Goal: Check status: Check status

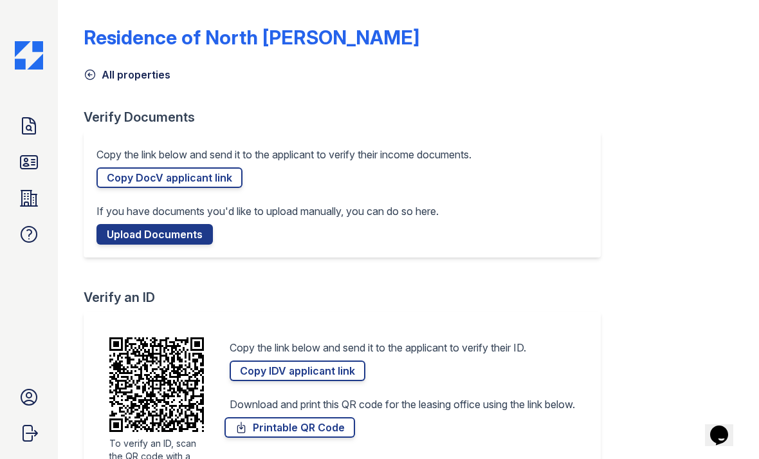
click at [36, 121] on icon at bounding box center [29, 126] width 21 height 21
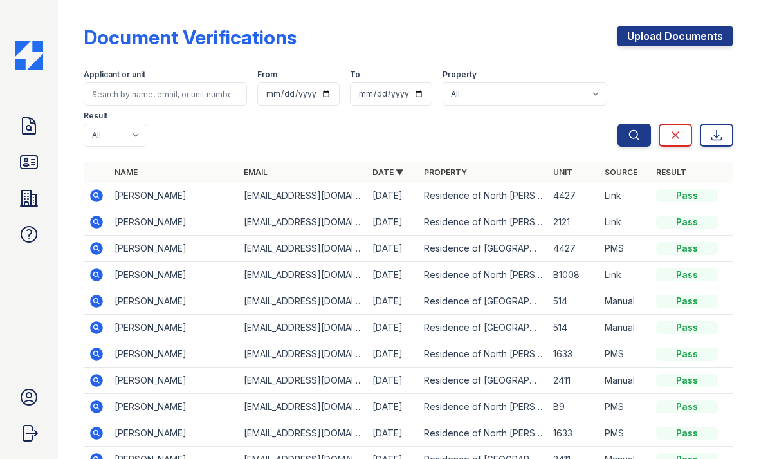
click at [98, 192] on icon at bounding box center [96, 195] width 13 height 13
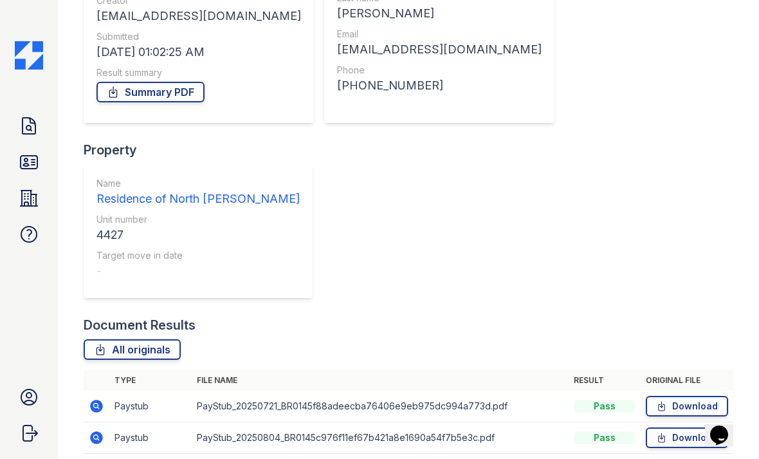
scroll to position [166, 0]
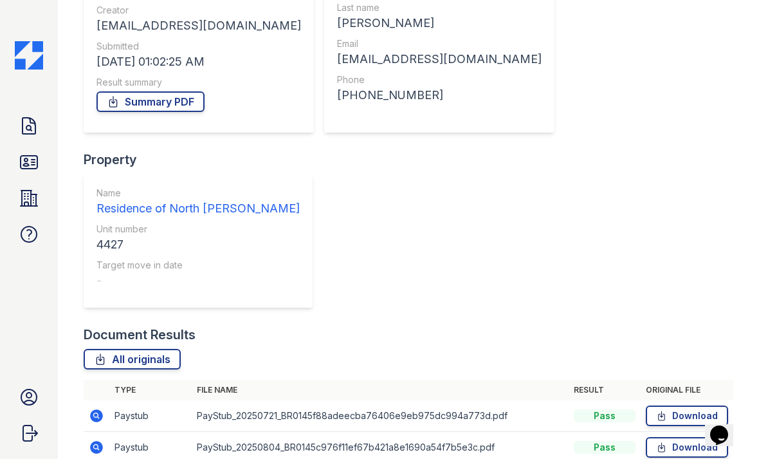
click at [36, 135] on icon at bounding box center [29, 126] width 21 height 21
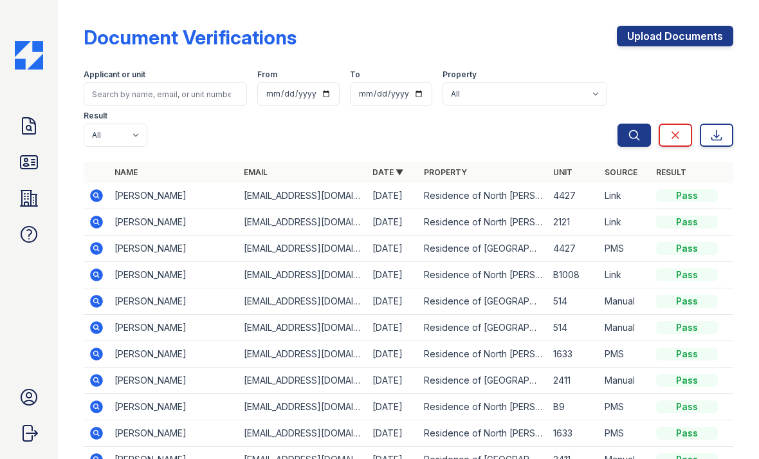
click at [35, 160] on icon at bounding box center [29, 162] width 17 height 13
